Goal: Communication & Community: Answer question/provide support

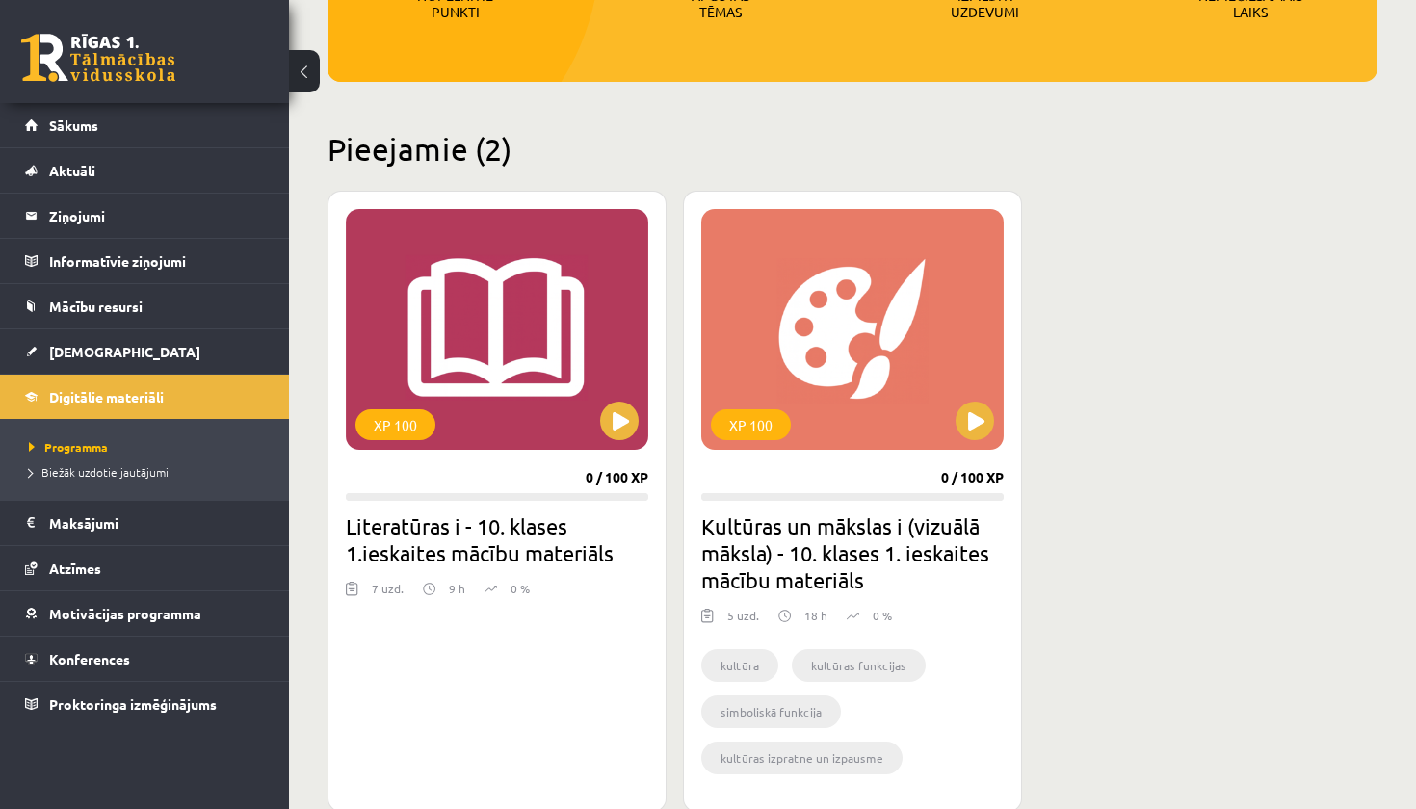
scroll to position [388, 0]
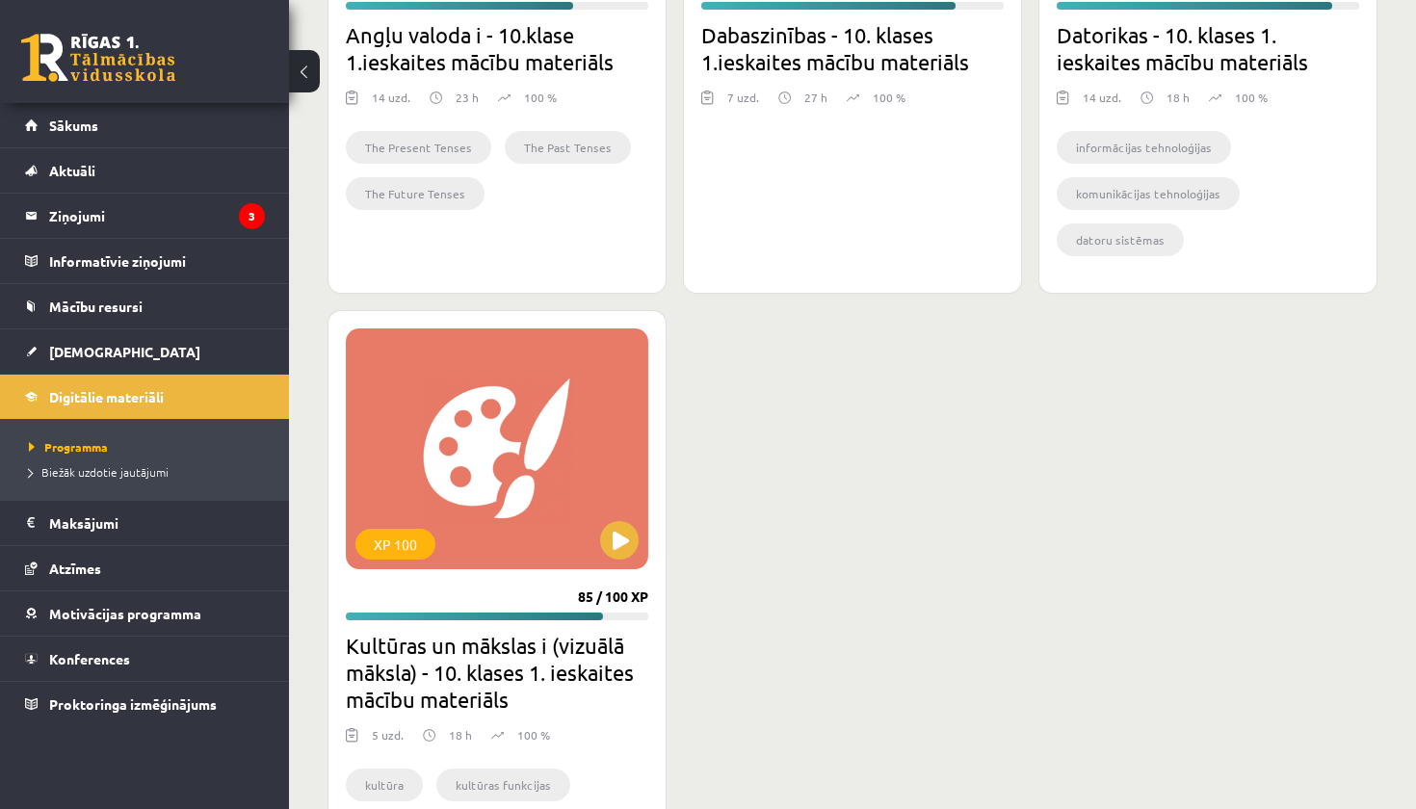
scroll to position [1566, 0]
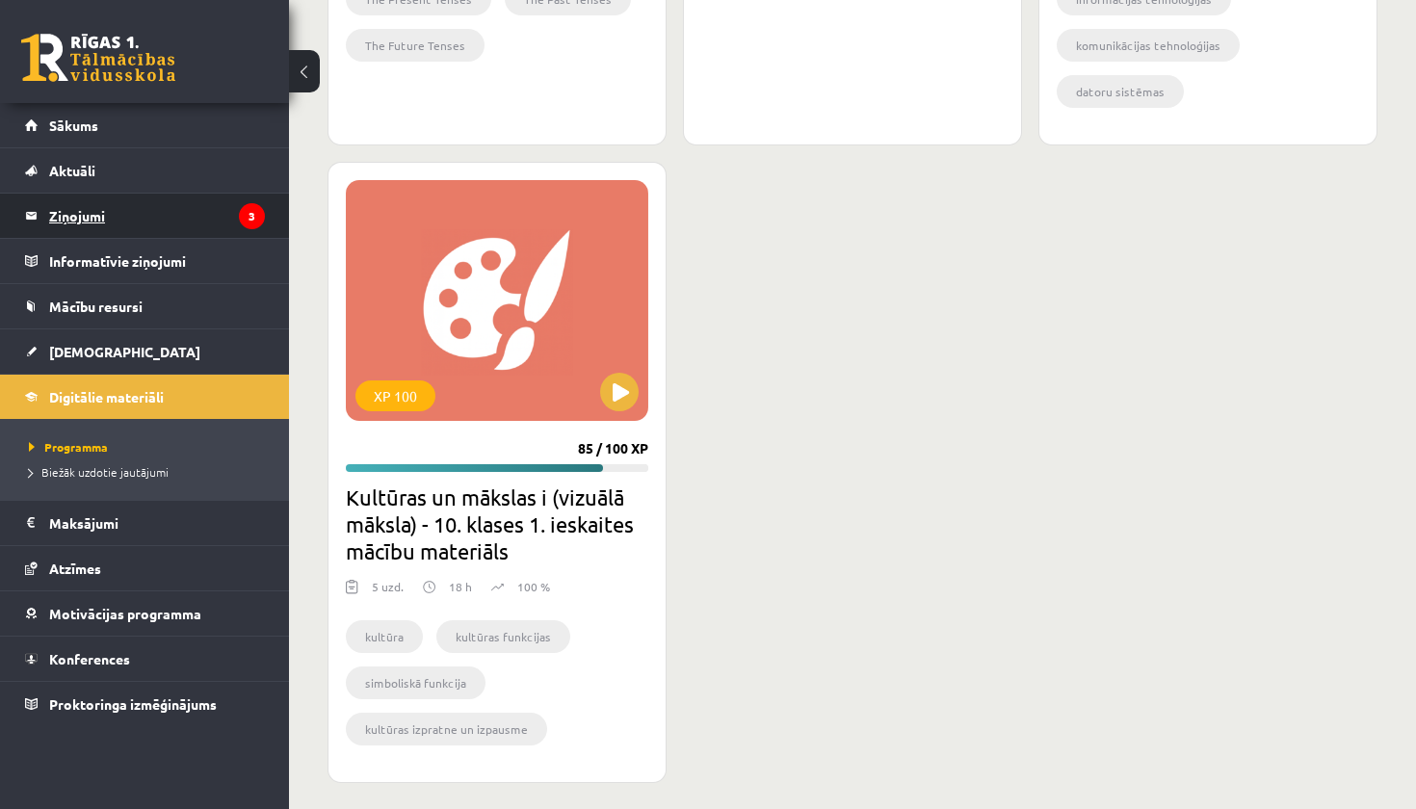
click at [95, 212] on legend "Ziņojumi 3" at bounding box center [157, 216] width 216 height 44
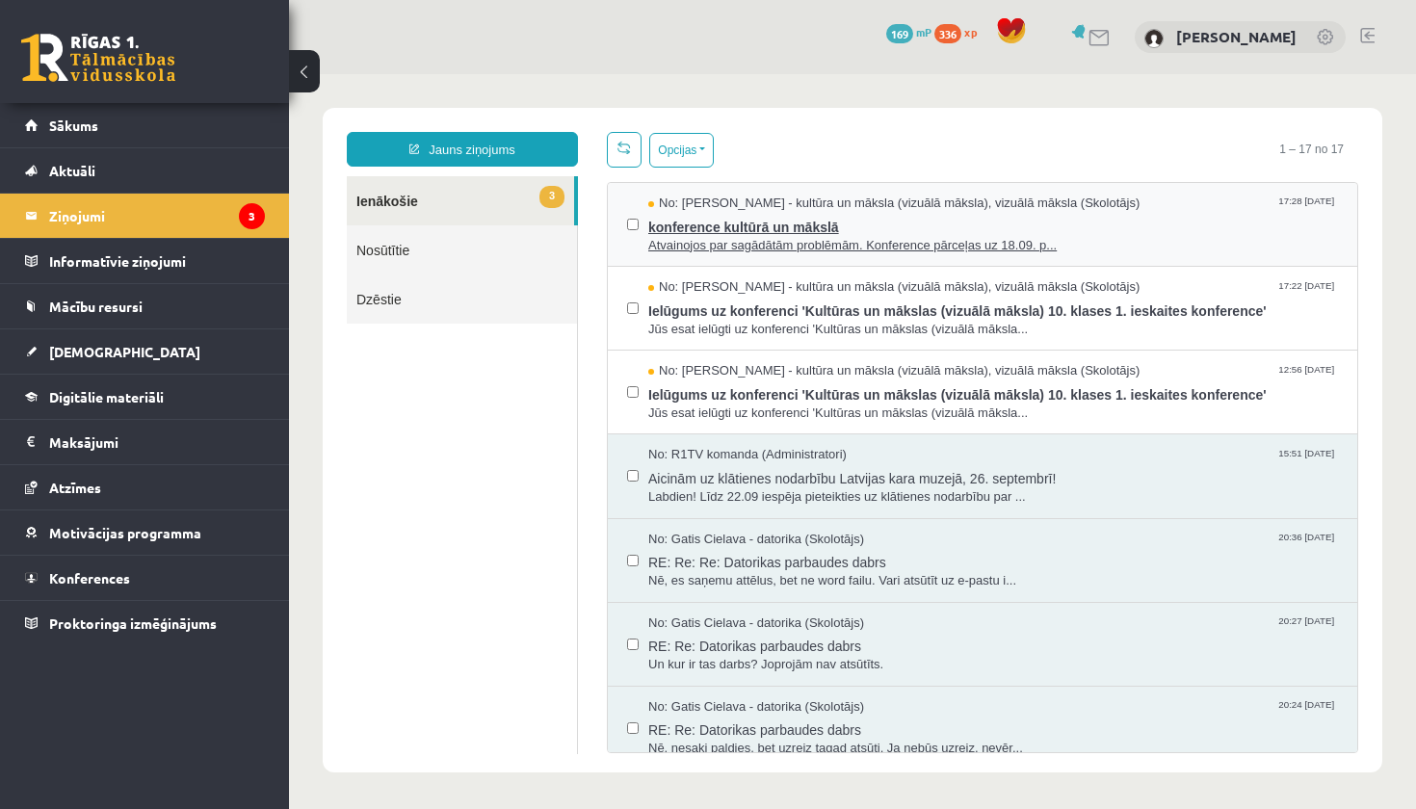
click at [701, 241] on span "Atvainojos par sagādātām problēmām. Konference pārceļas uz 18.09. p..." at bounding box center [992, 246] width 689 height 18
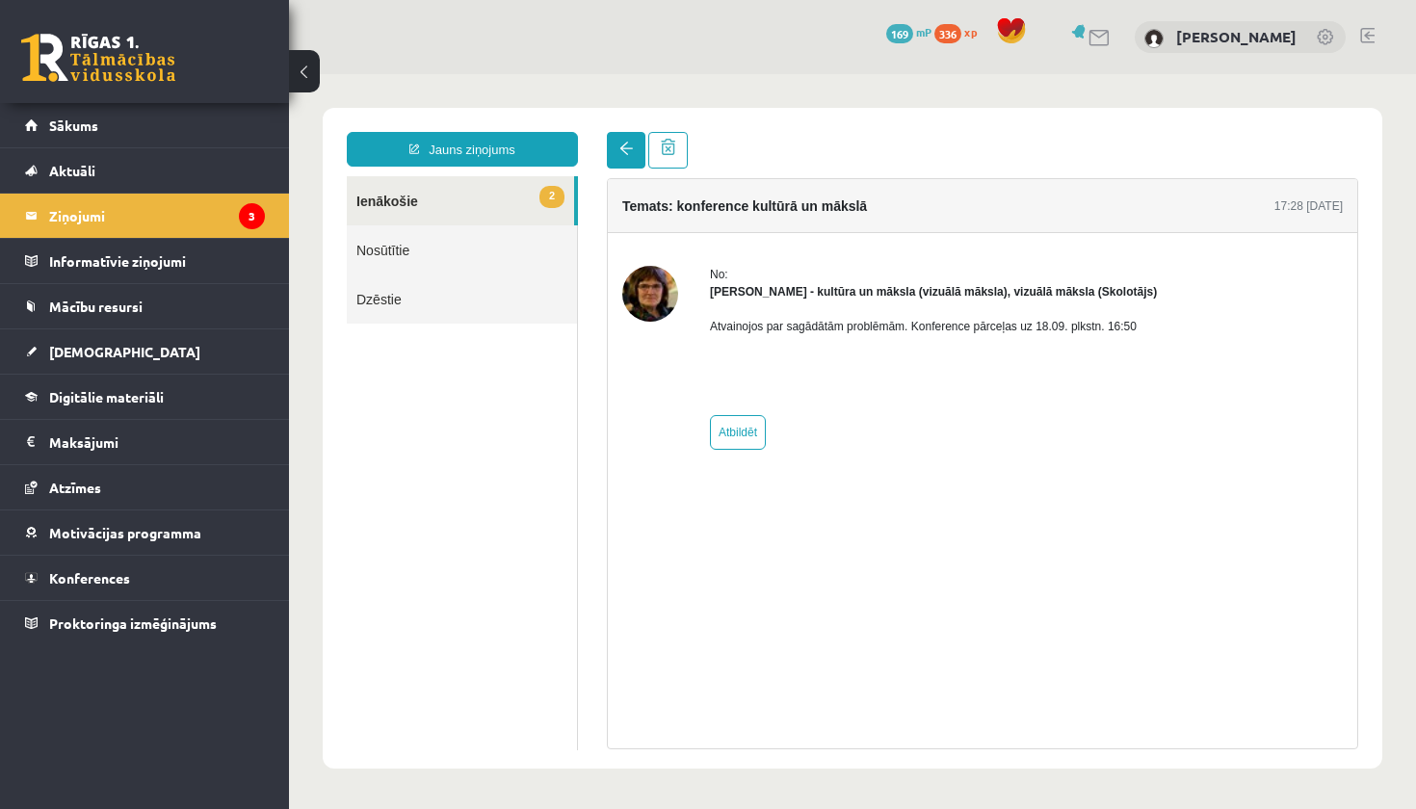
click at [631, 141] on link at bounding box center [626, 150] width 39 height 37
click at [626, 150] on span at bounding box center [625, 148] width 13 height 13
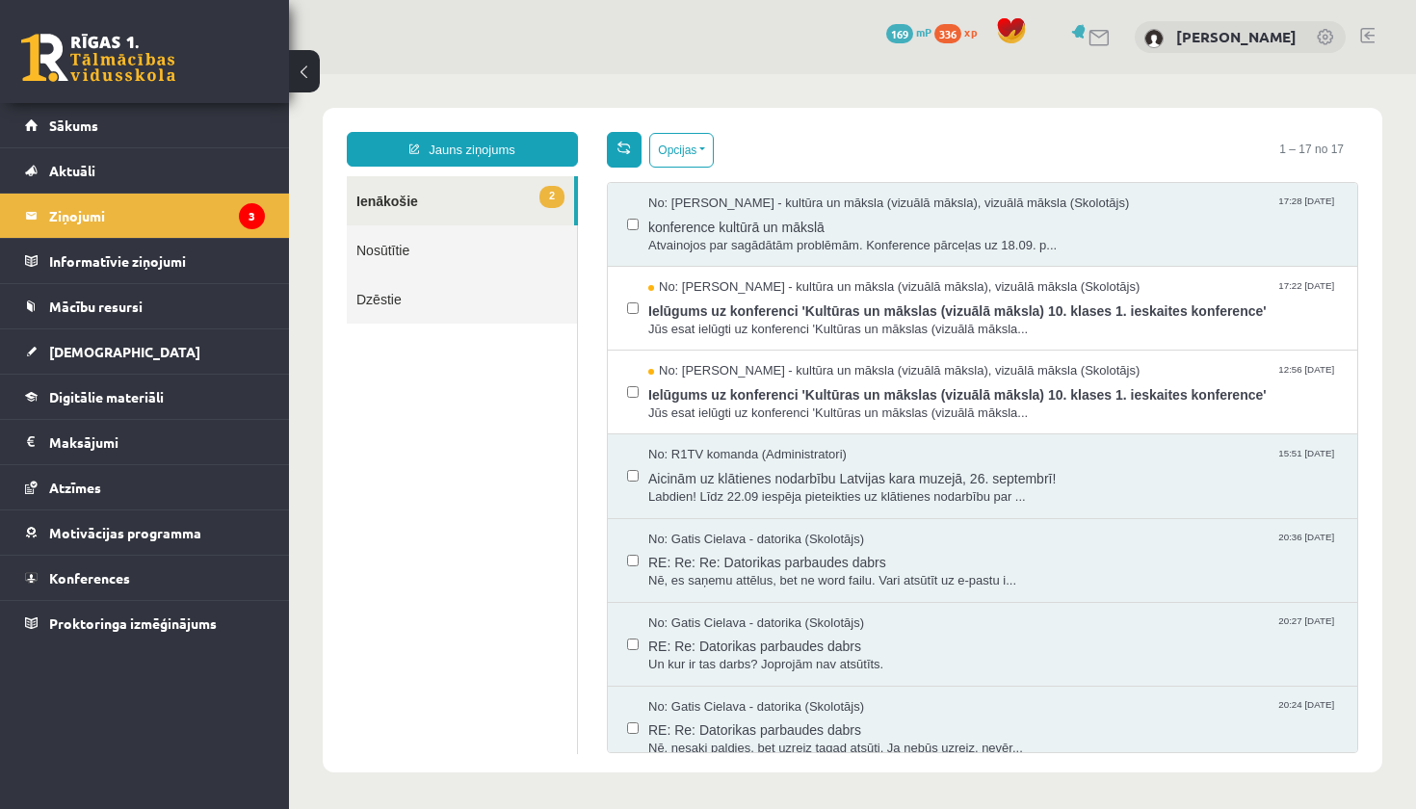
click at [622, 148] on span at bounding box center [623, 147] width 13 height 13
click at [698, 311] on span "Ielūgums uz konferenci 'Kultūras un mākslas (vizuālā māksla) 10. klases 1. iesk…" at bounding box center [992, 309] width 689 height 24
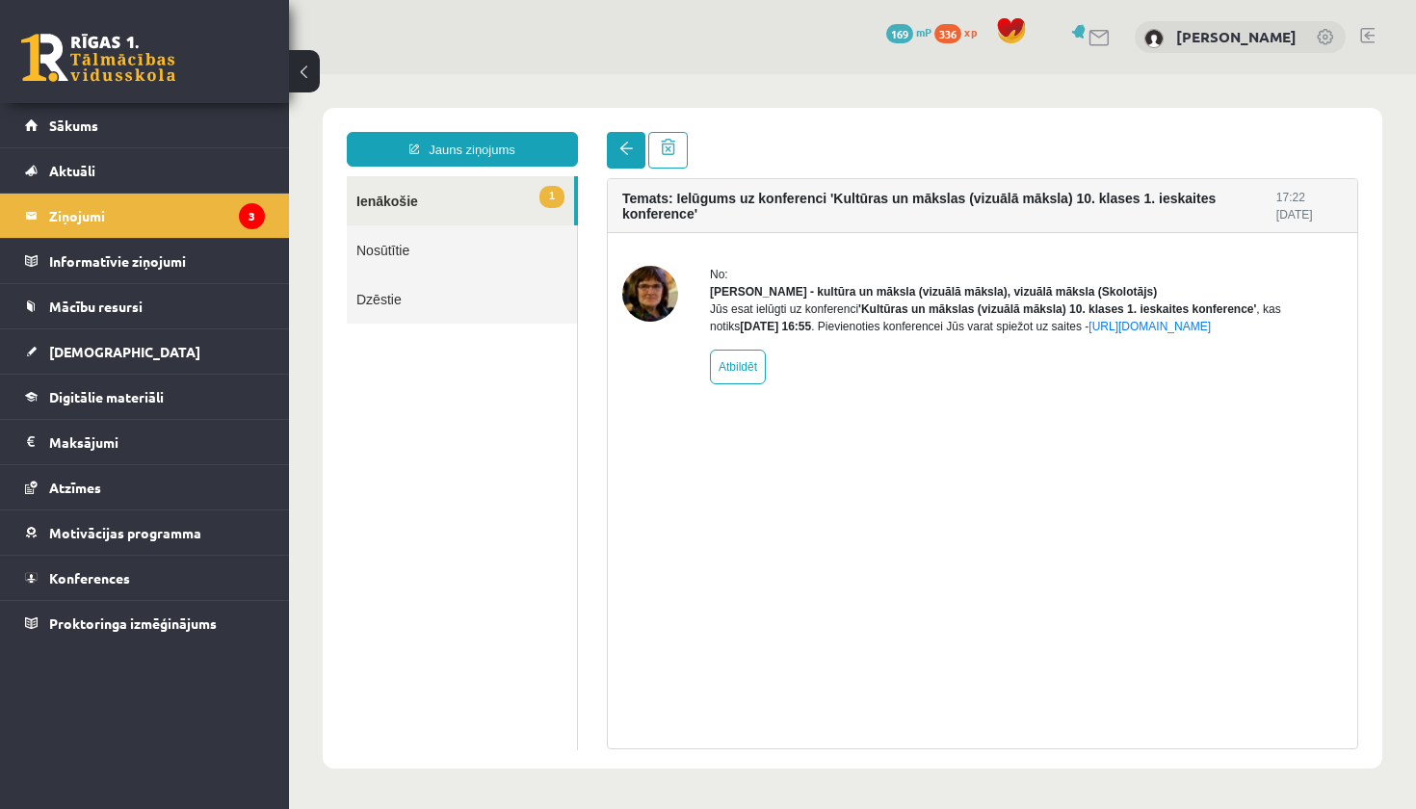
click at [616, 153] on link at bounding box center [626, 150] width 39 height 37
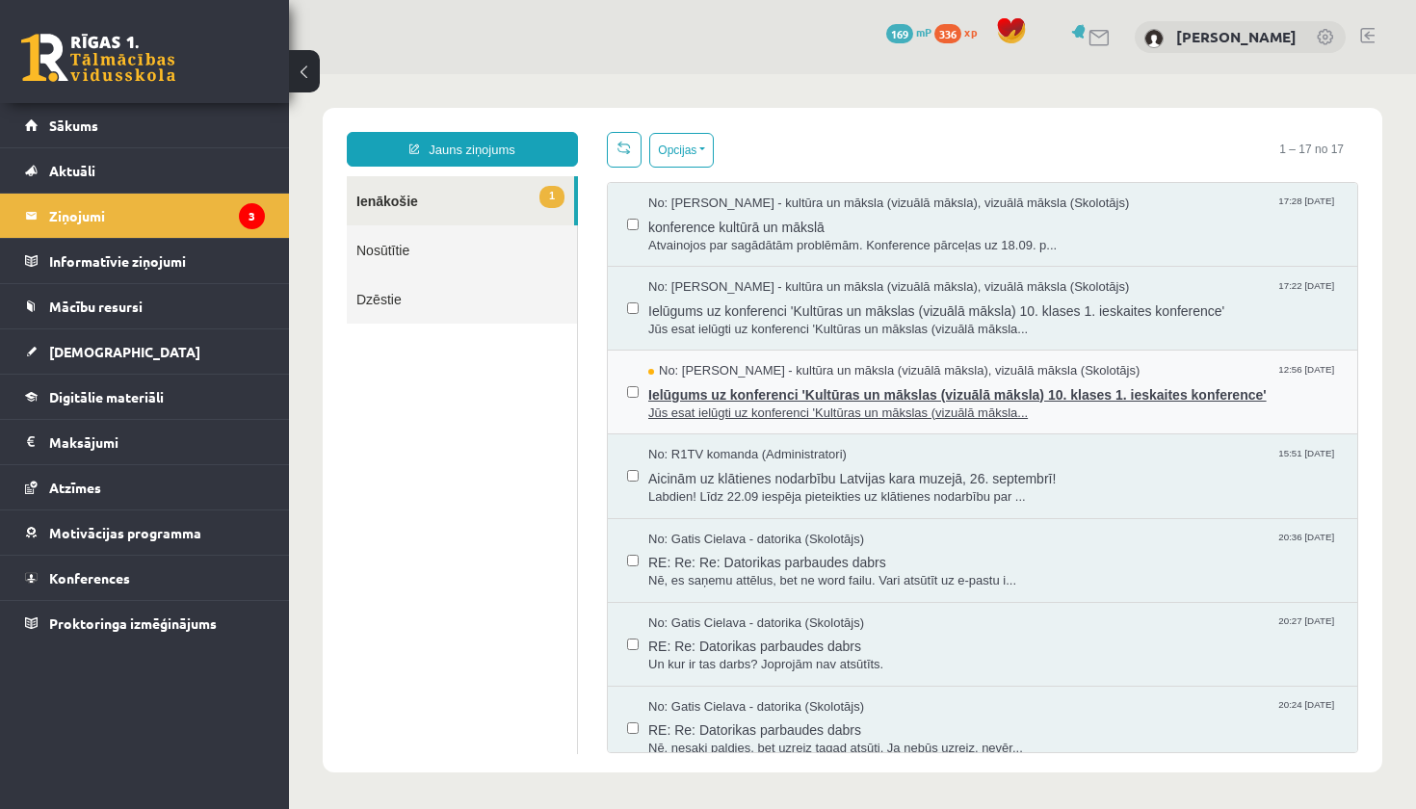
click at [708, 389] on span "Ielūgums uz konferenci 'Kultūras un mākslas (vizuālā māksla) 10. klases 1. iesk…" at bounding box center [992, 392] width 689 height 24
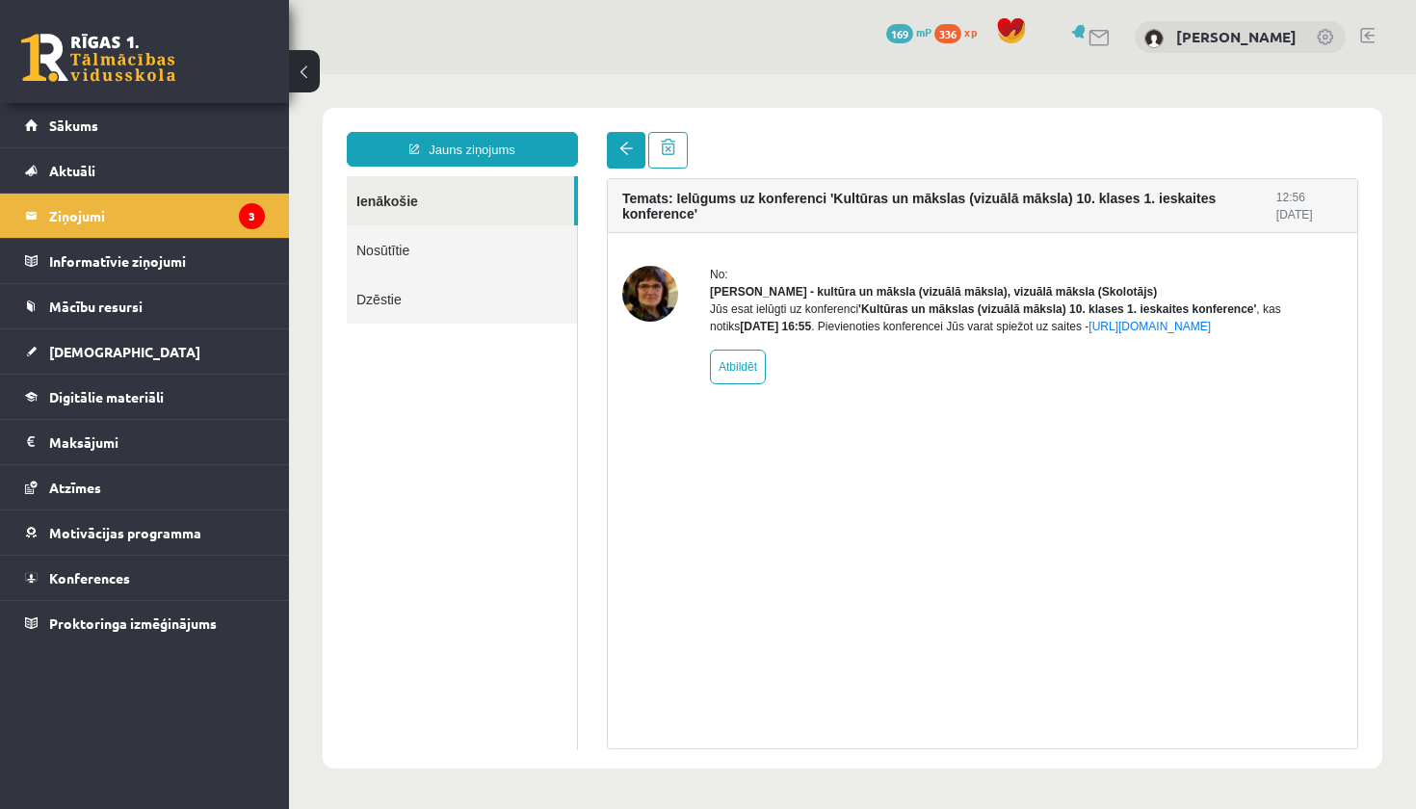
click at [631, 148] on span at bounding box center [625, 148] width 13 height 13
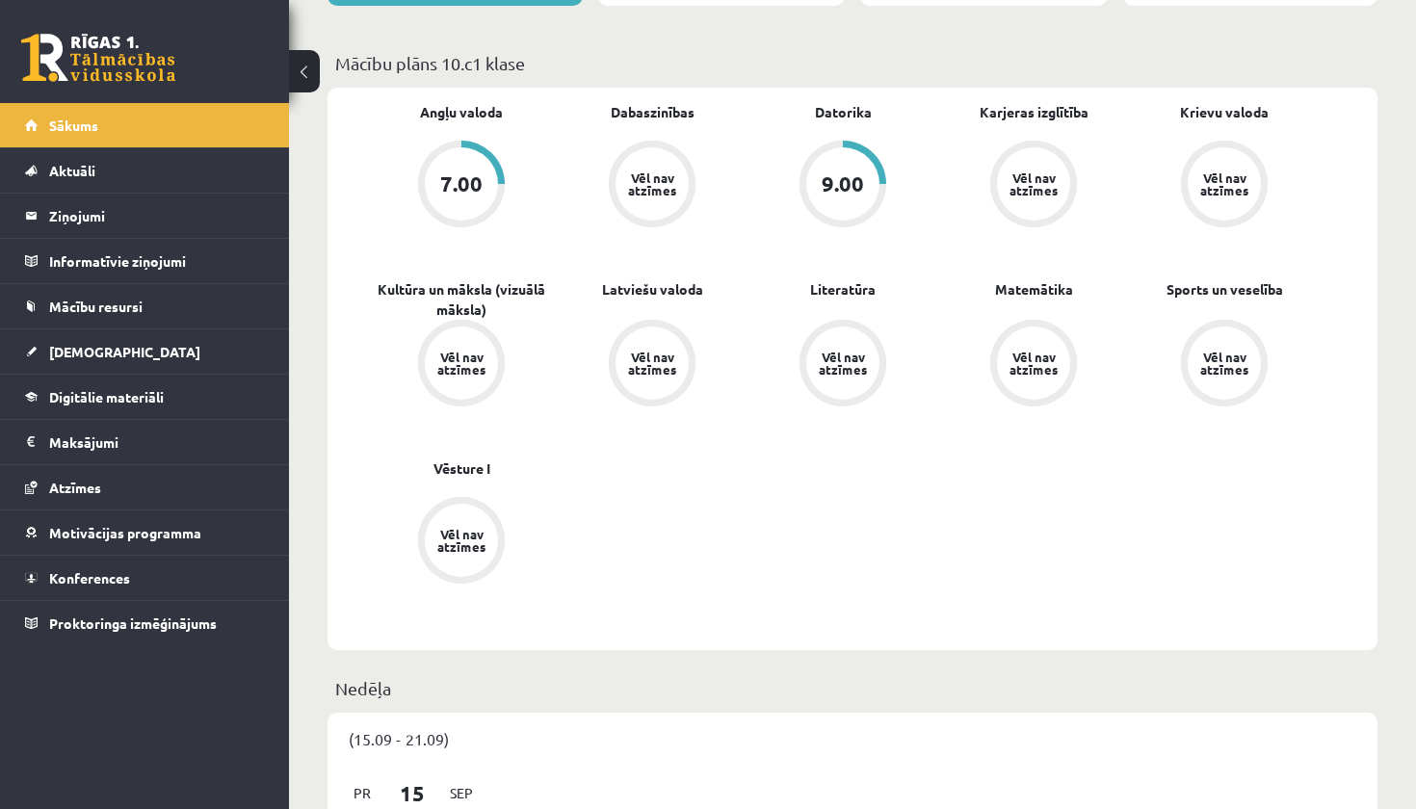
scroll to position [13, 0]
